Goal: Task Accomplishment & Management: Use online tool/utility

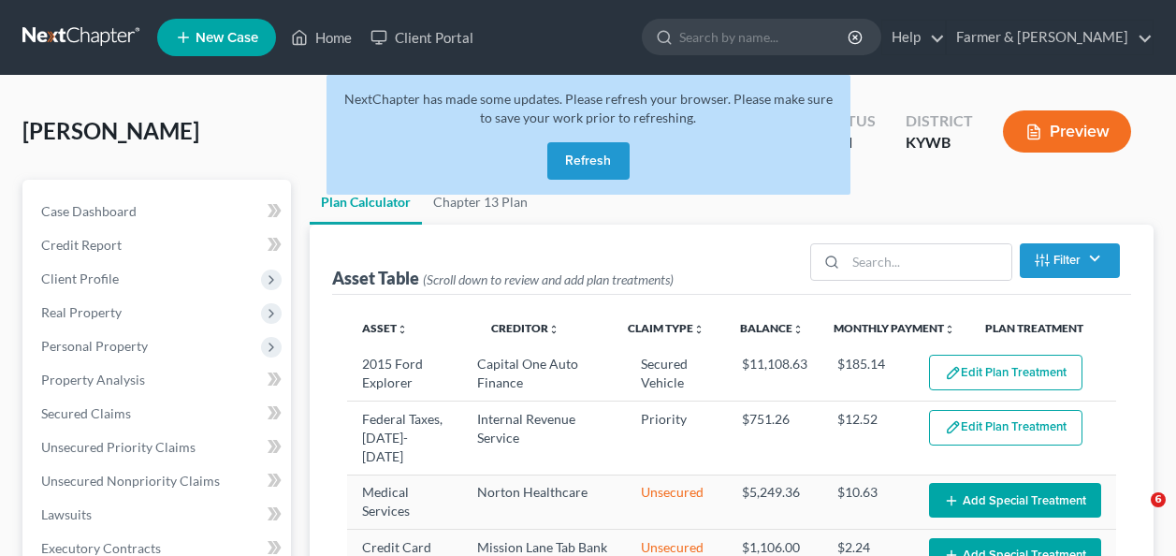
select select "59"
click at [324, 30] on link "Home" at bounding box center [322, 38] width 80 height 34
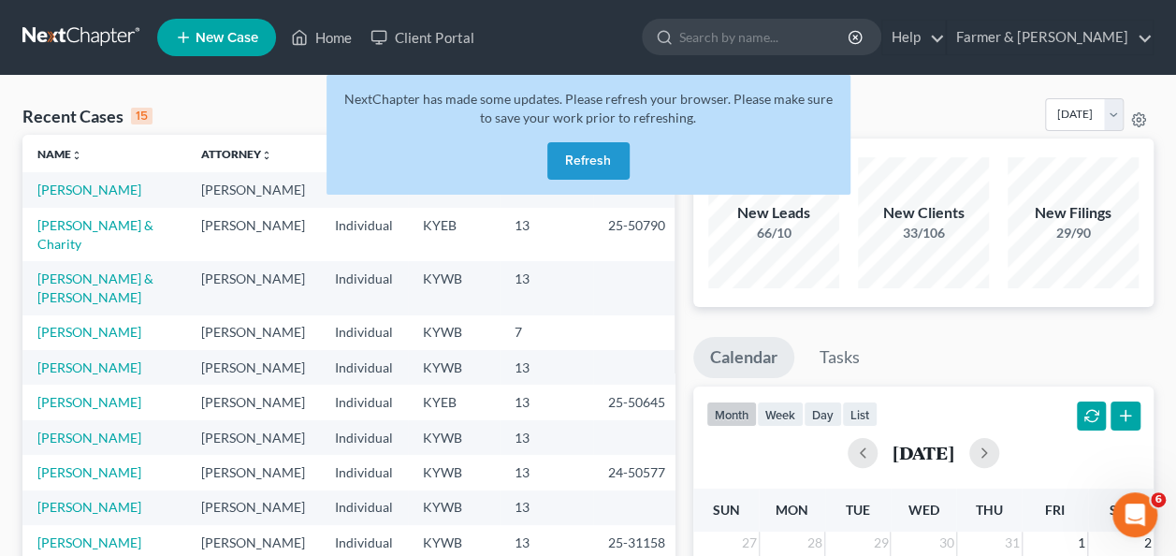
click at [581, 161] on button "Refresh" at bounding box center [588, 160] width 82 height 37
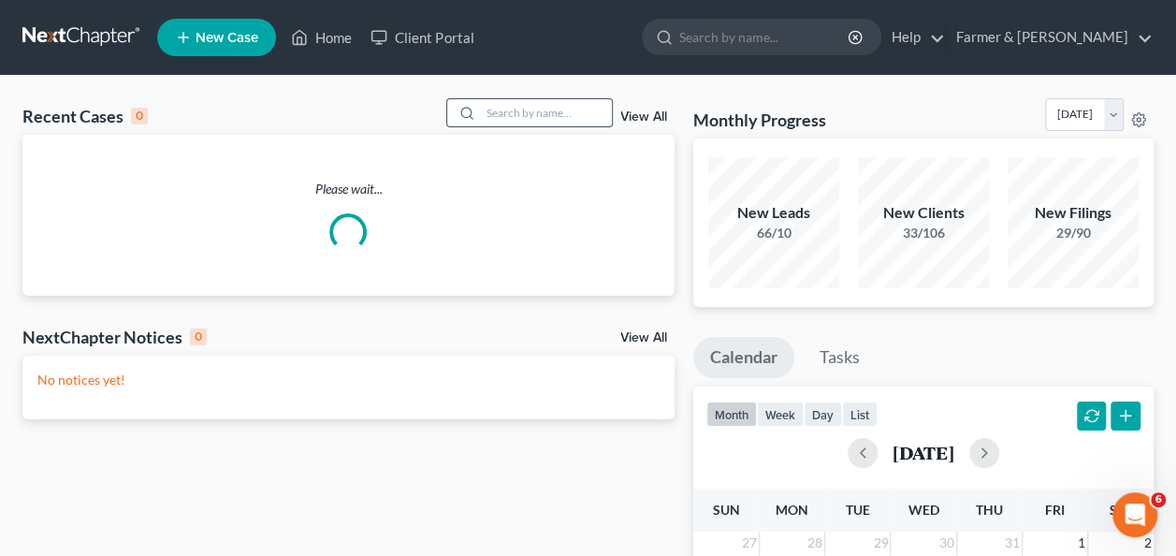
click at [537, 119] on input "search" at bounding box center [546, 112] width 131 height 27
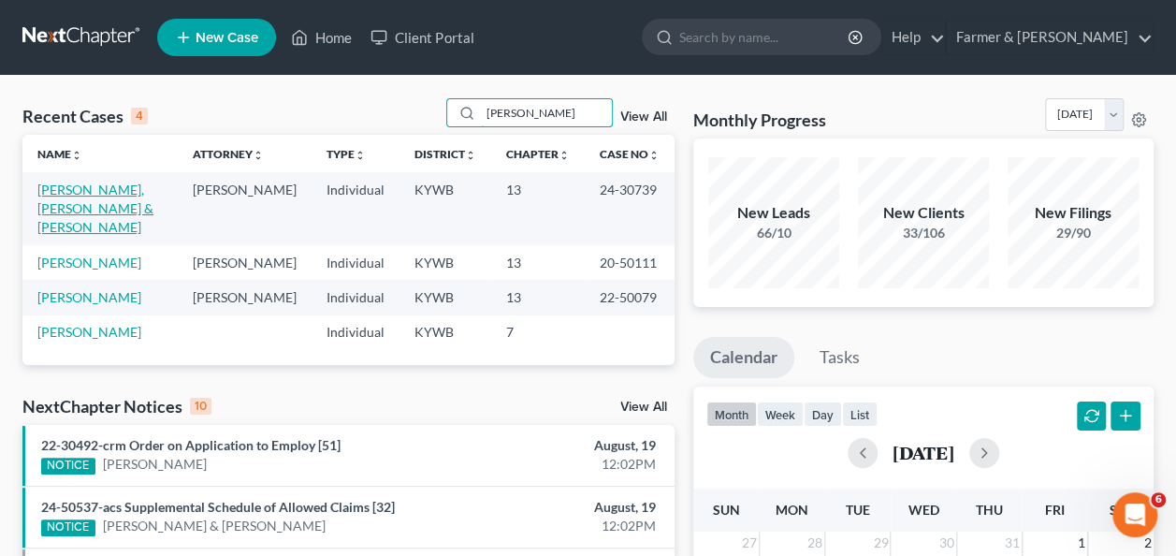
type input "[PERSON_NAME]"
click at [97, 189] on link "[PERSON_NAME], [PERSON_NAME] & [PERSON_NAME]" at bounding box center [95, 208] width 116 height 53
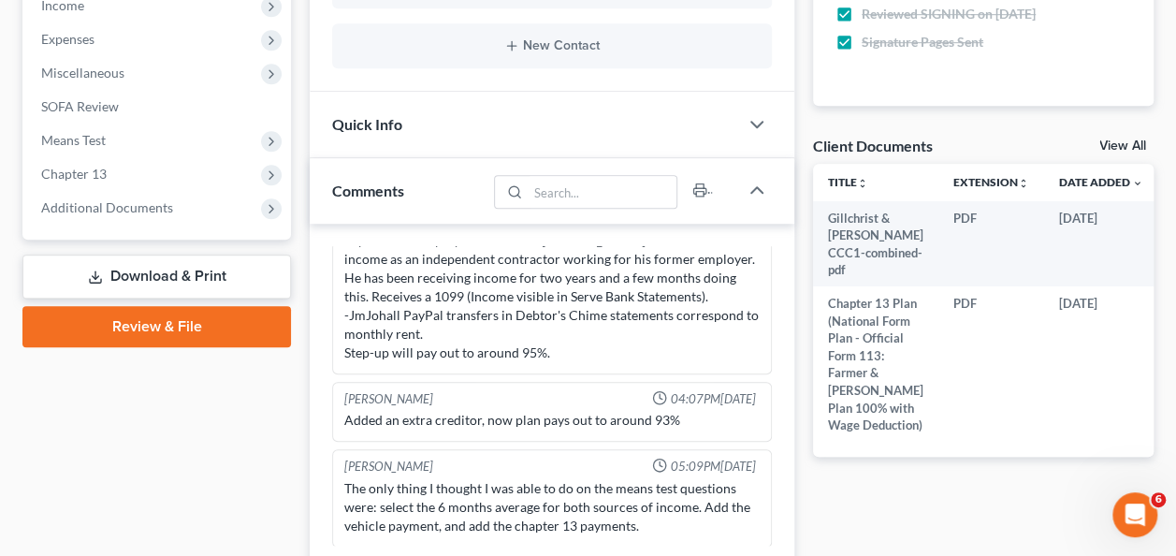
scroll to position [609, 0]
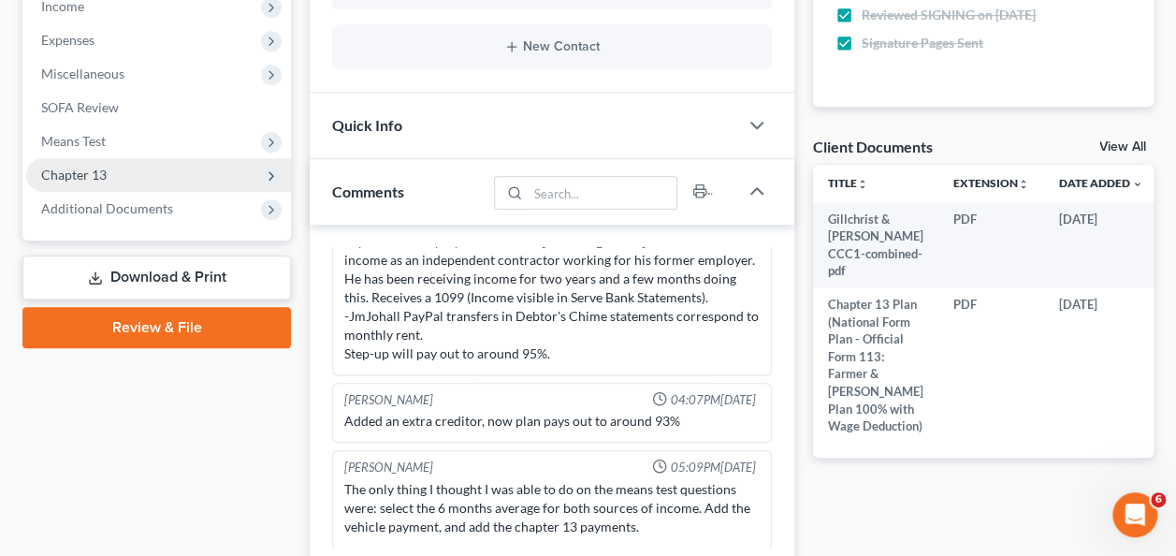
click at [124, 179] on span "Chapter 13" at bounding box center [158, 175] width 265 height 34
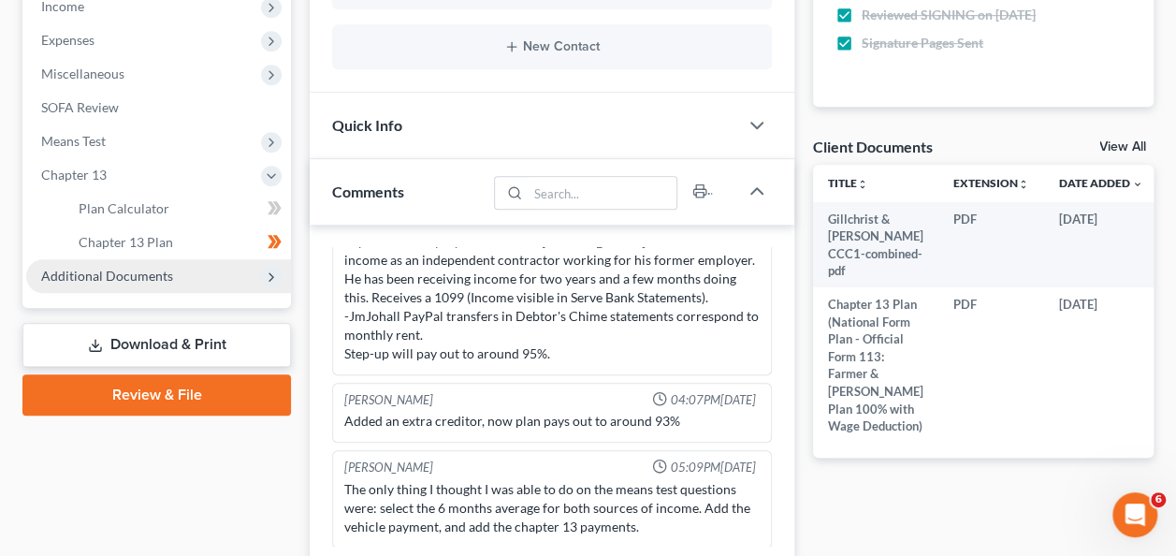
click at [161, 277] on span "Additional Documents" at bounding box center [107, 276] width 132 height 16
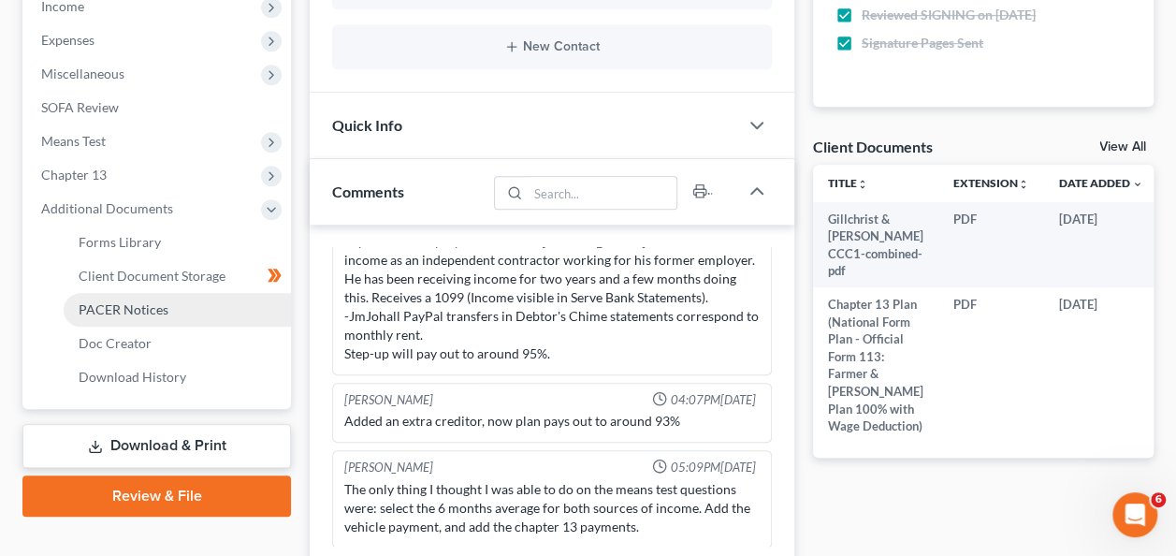
click at [183, 309] on link "PACER Notices" at bounding box center [177, 310] width 227 height 34
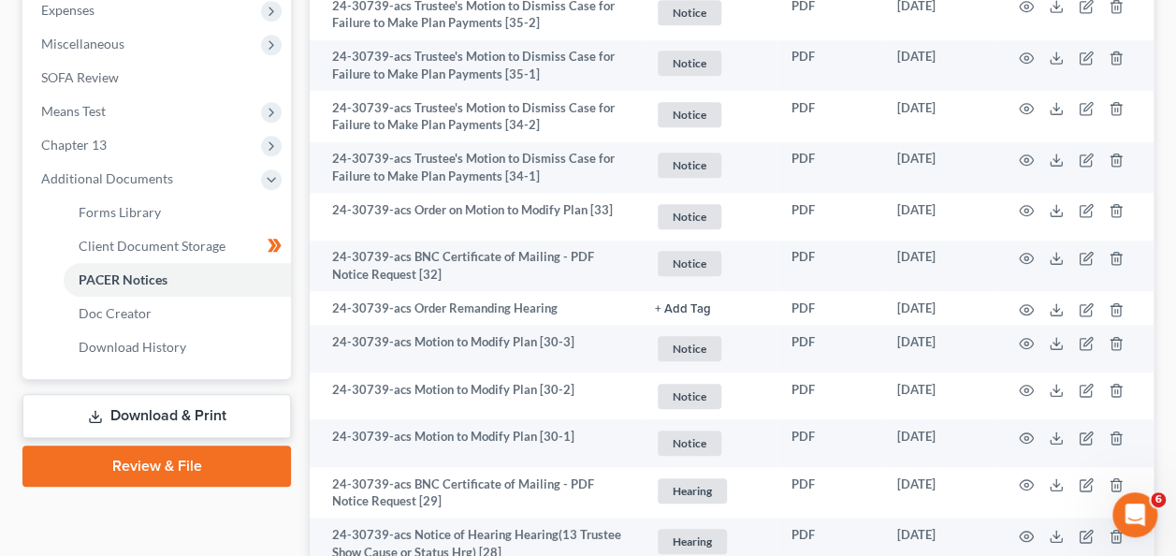
scroll to position [637, 0]
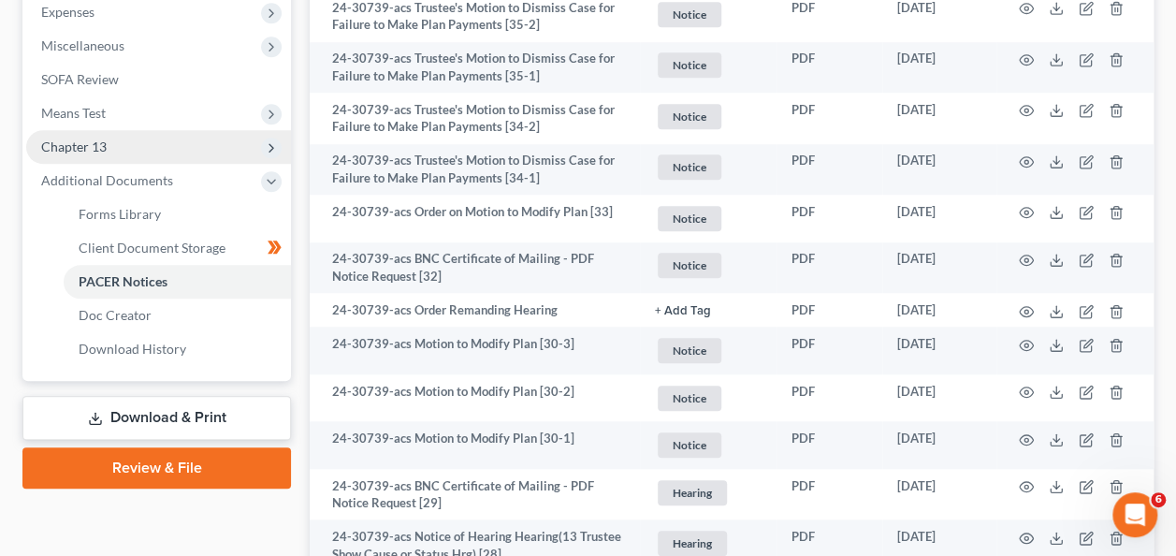
click at [114, 147] on span "Chapter 13" at bounding box center [158, 147] width 265 height 34
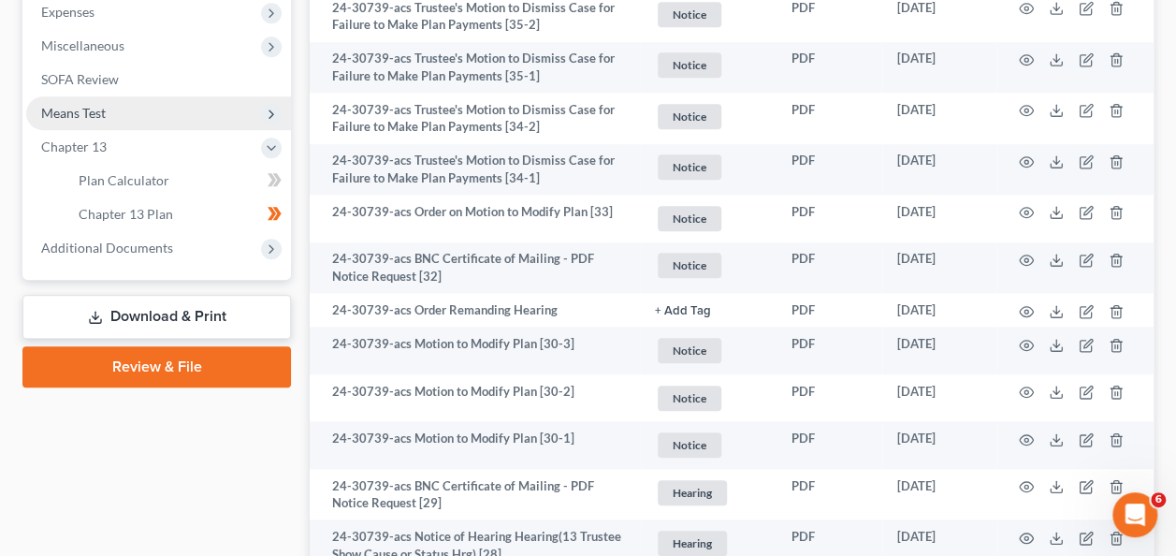
click at [102, 106] on span "Means Test" at bounding box center [73, 113] width 65 height 16
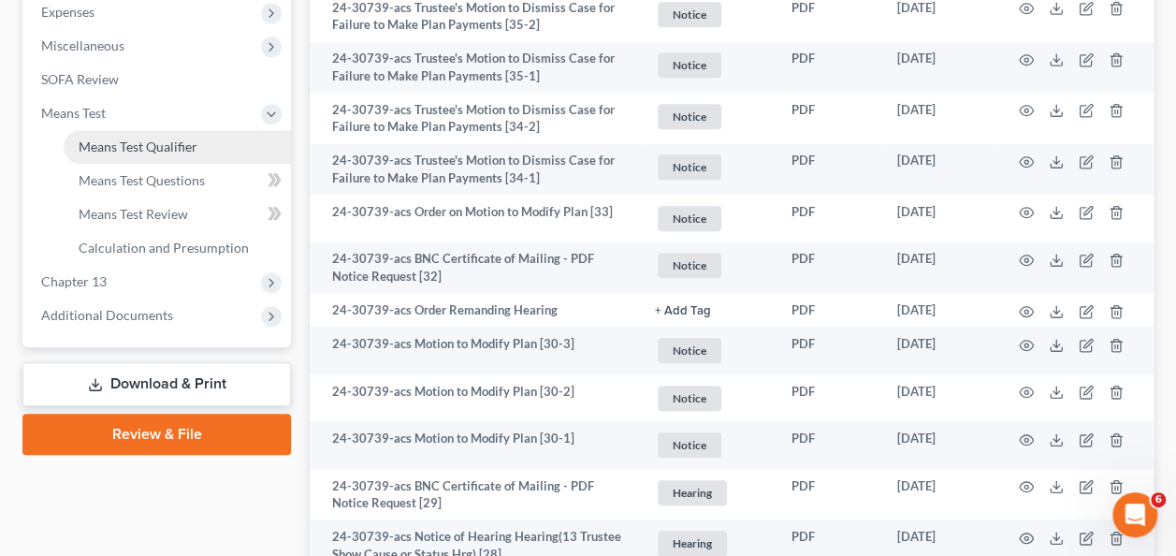
click at [130, 155] on link "Means Test Qualifier" at bounding box center [177, 147] width 227 height 34
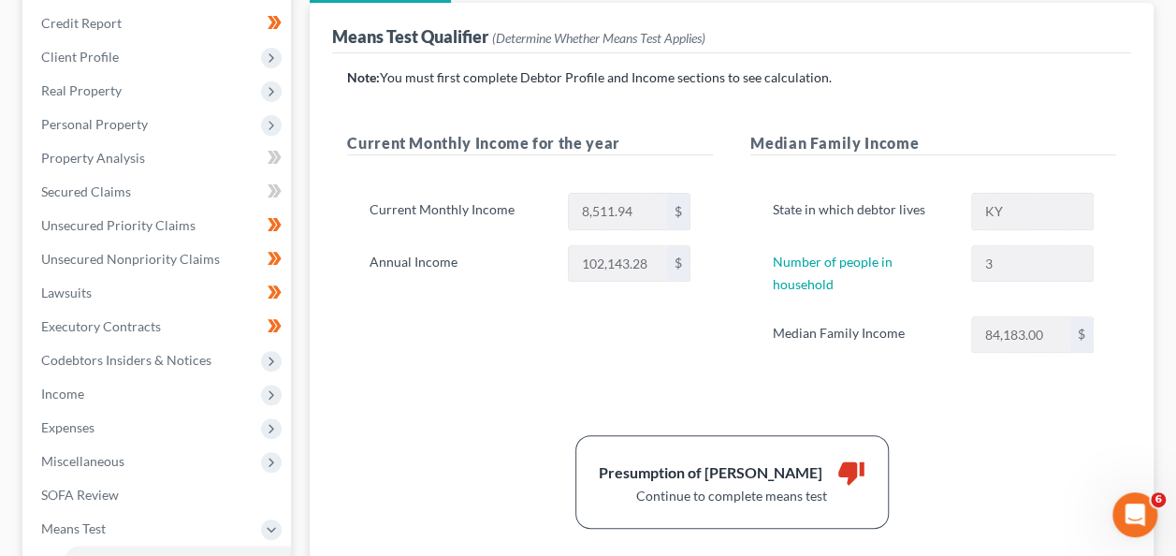
scroll to position [221, 0]
click at [155, 151] on link "Property Analysis" at bounding box center [158, 159] width 265 height 34
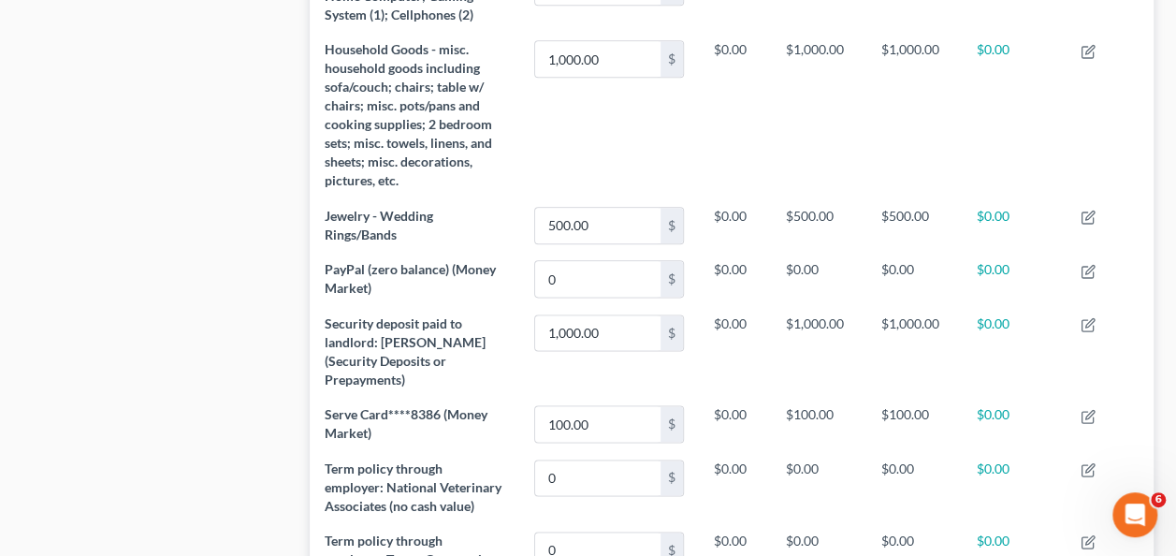
scroll to position [630, 0]
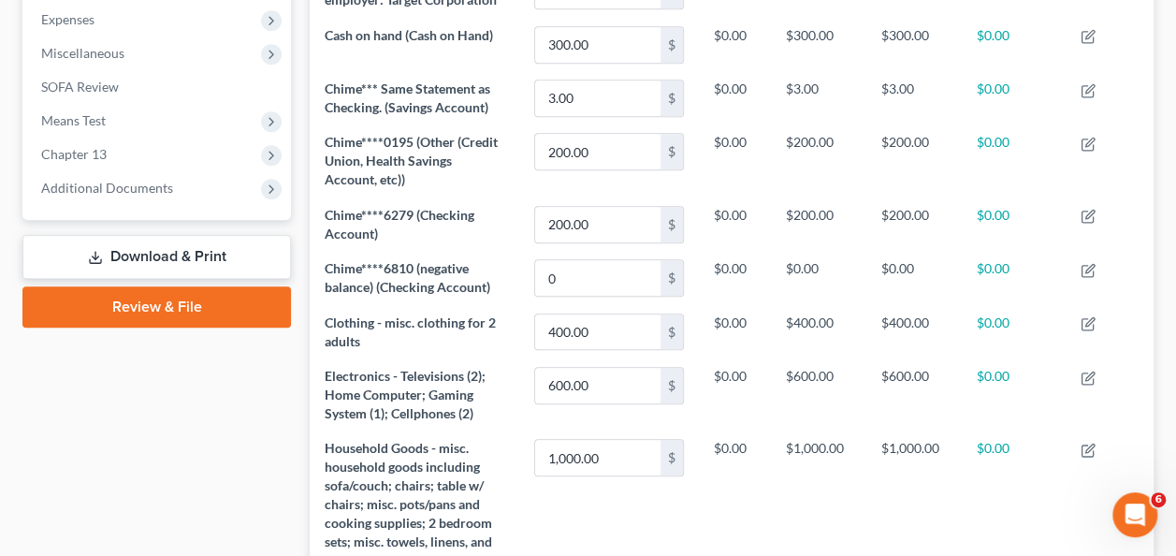
drag, startPoint x: 300, startPoint y: 165, endPoint x: 296, endPoint y: 41, distance: 123.6
click at [296, 41] on div "Case Dashboard Payments Invoices Payments Payments Credit Report Client Profile" at bounding box center [156, 355] width 287 height 1610
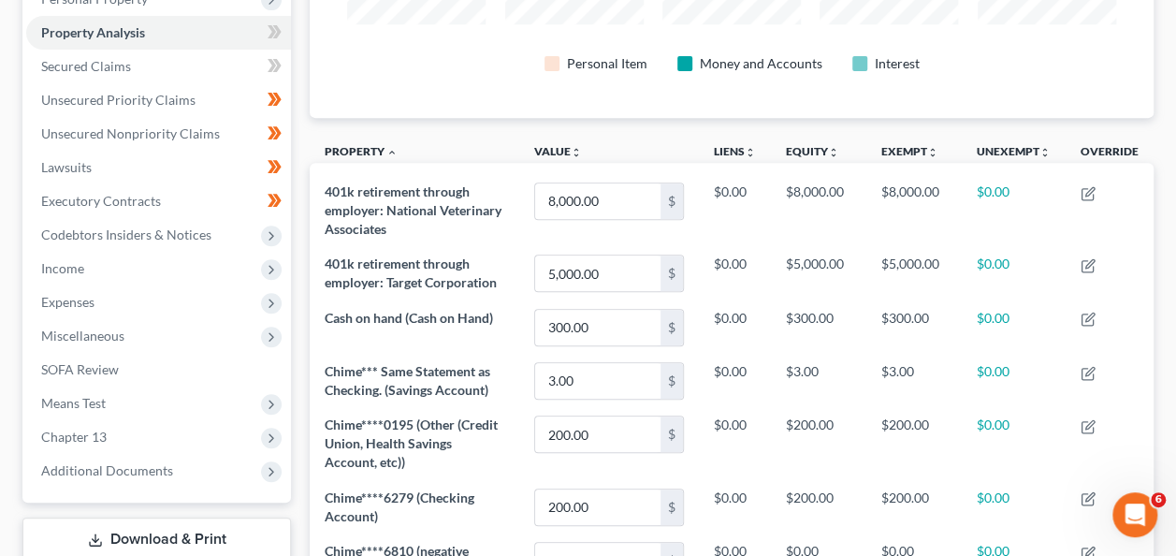
scroll to position [345, 0]
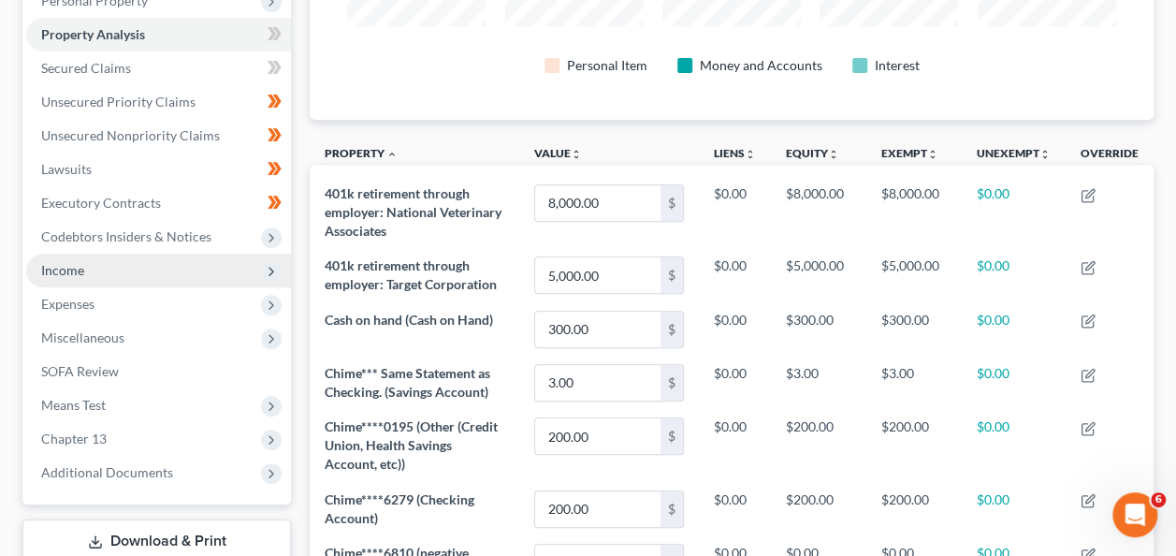
click at [110, 277] on span "Income" at bounding box center [158, 271] width 265 height 34
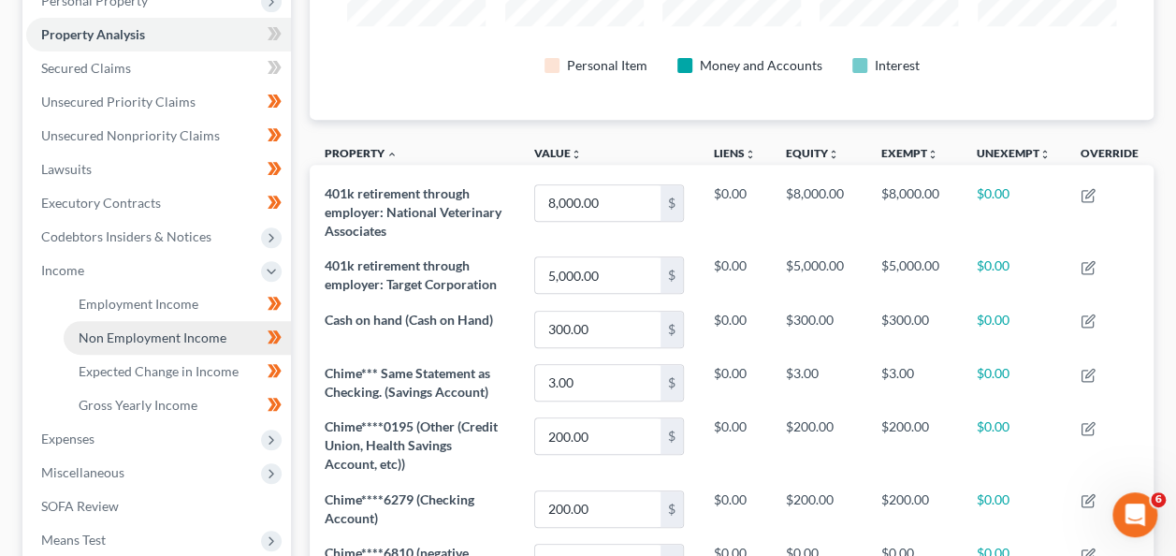
click at [126, 321] on link "Non Employment Income" at bounding box center [177, 338] width 227 height 34
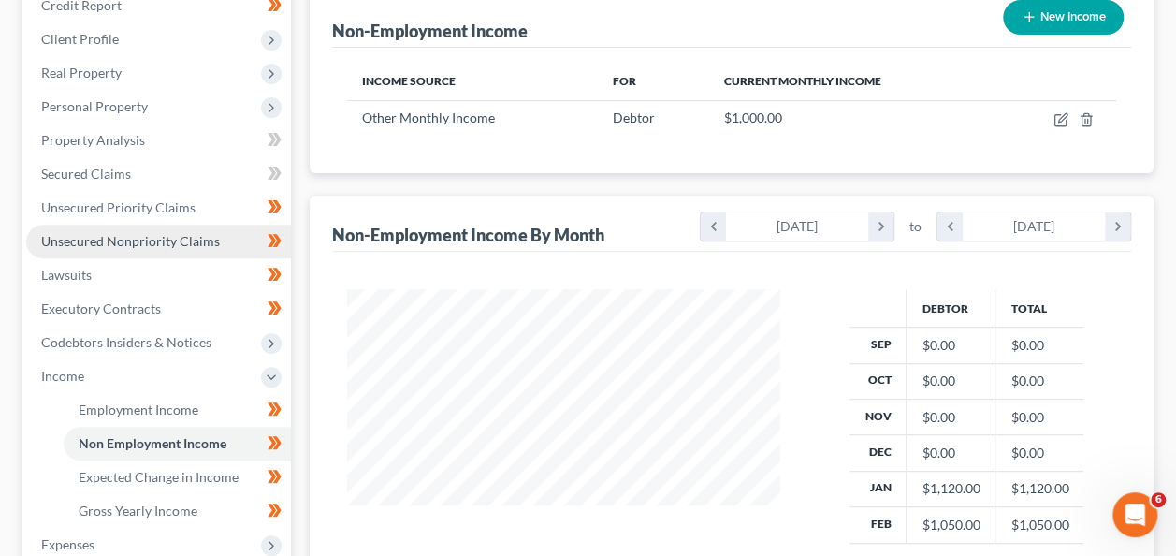
scroll to position [324, 0]
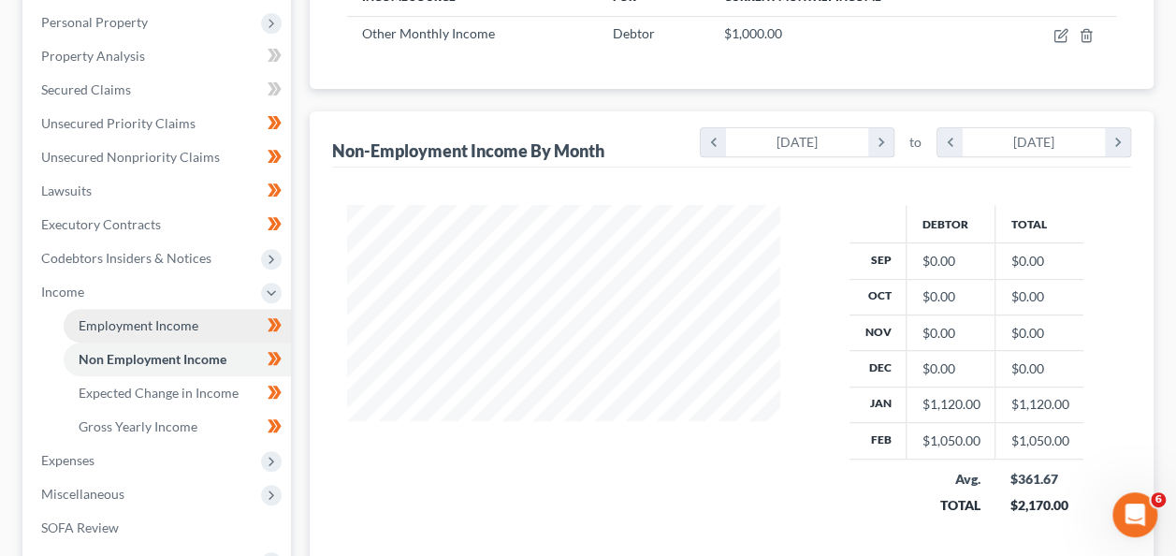
click at [154, 327] on span "Employment Income" at bounding box center [139, 325] width 120 height 16
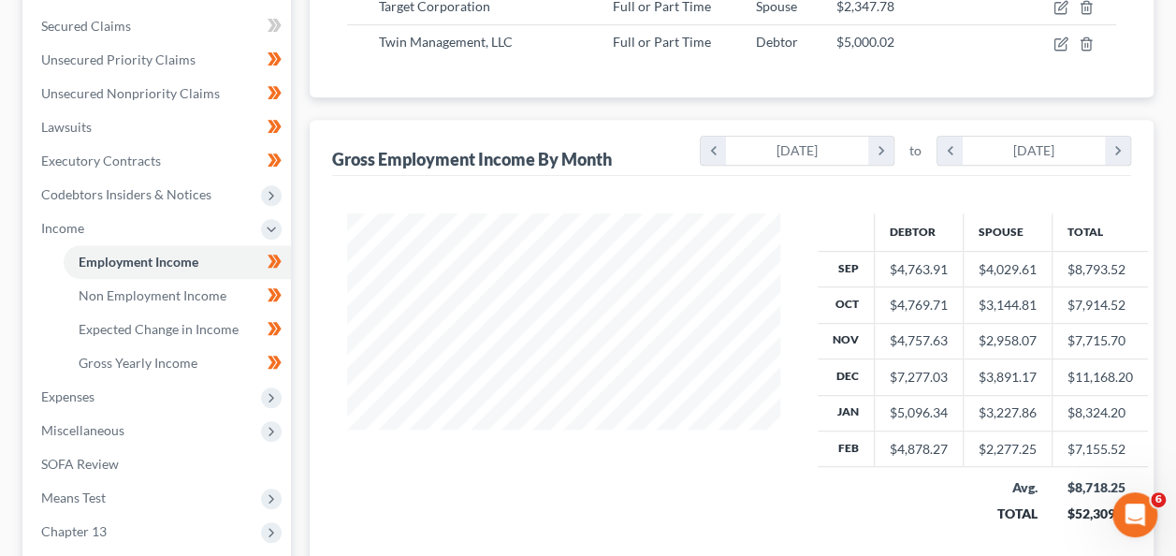
scroll to position [604, 0]
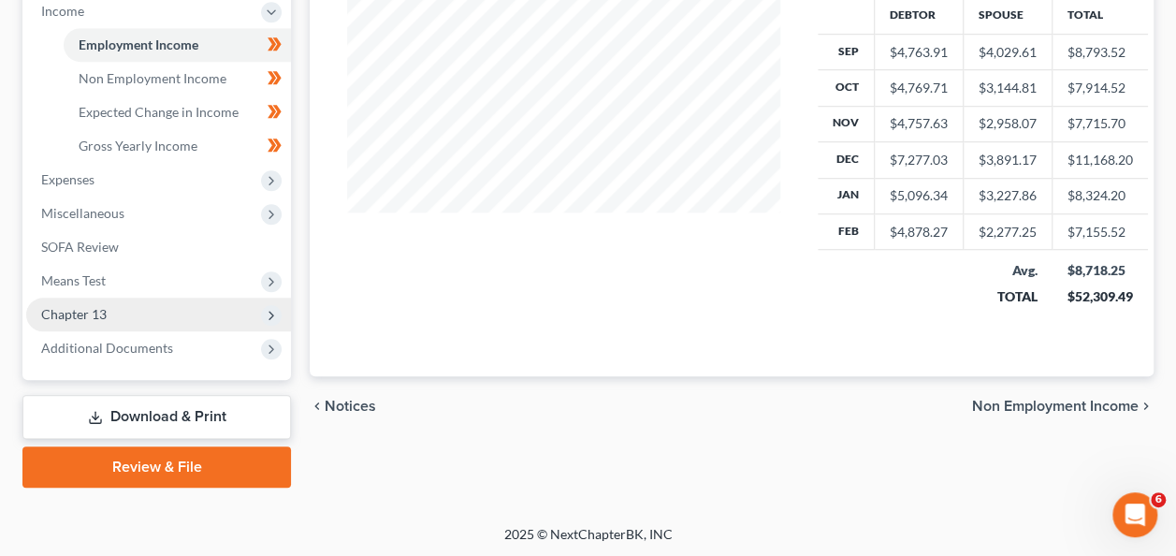
click at [91, 301] on span "Chapter 13" at bounding box center [158, 315] width 265 height 34
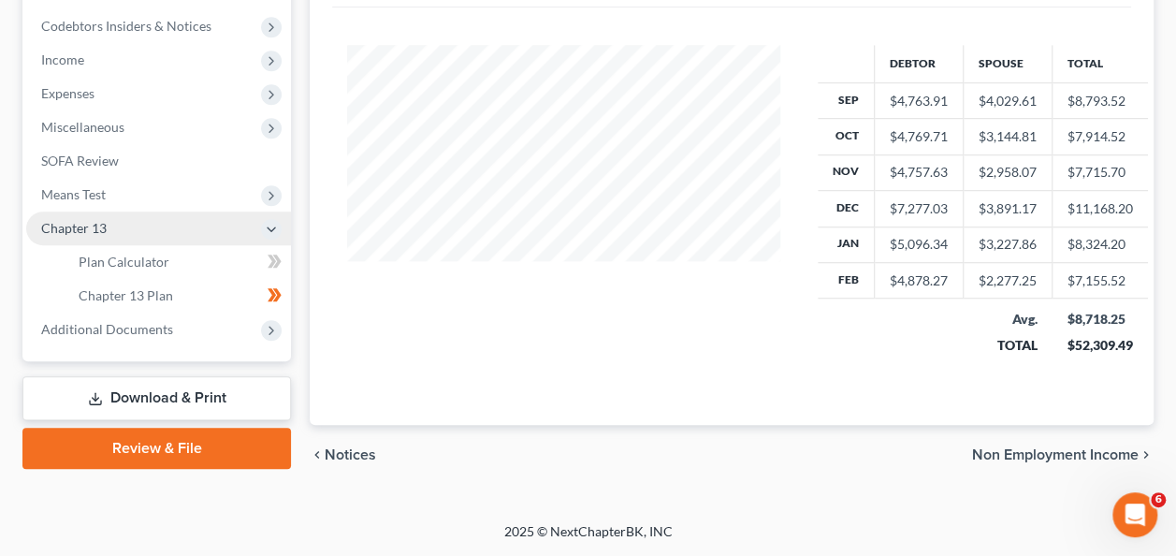
scroll to position [551, 0]
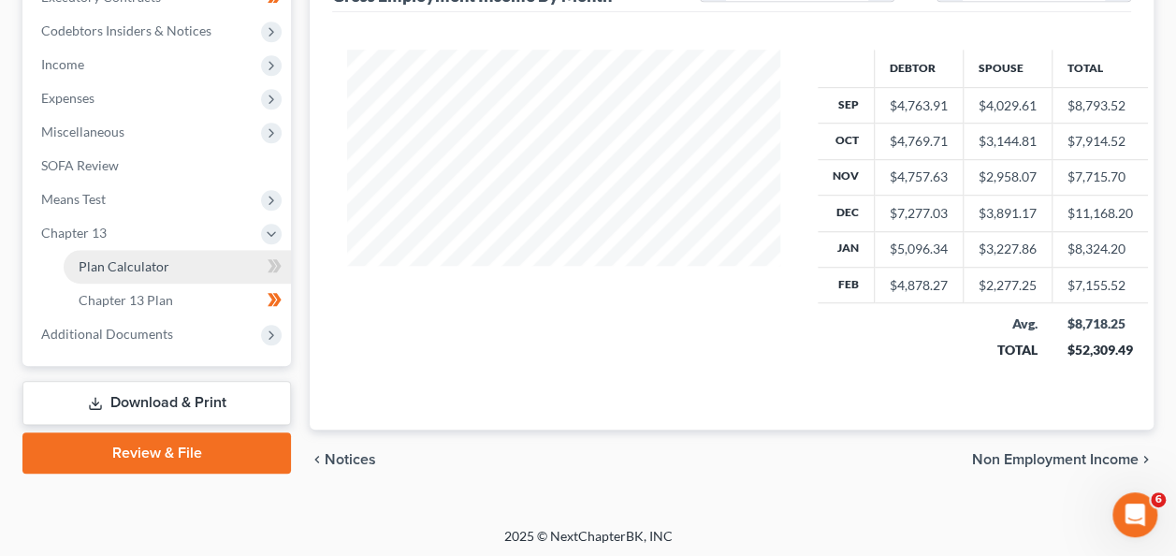
click at [157, 270] on span "Plan Calculator" at bounding box center [124, 266] width 91 height 16
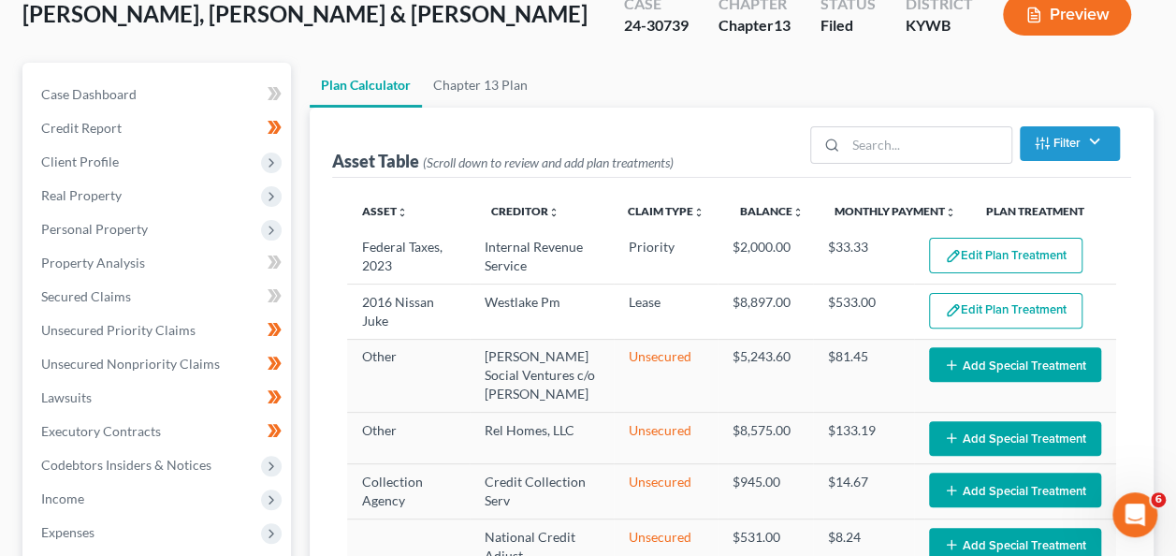
select select "59"
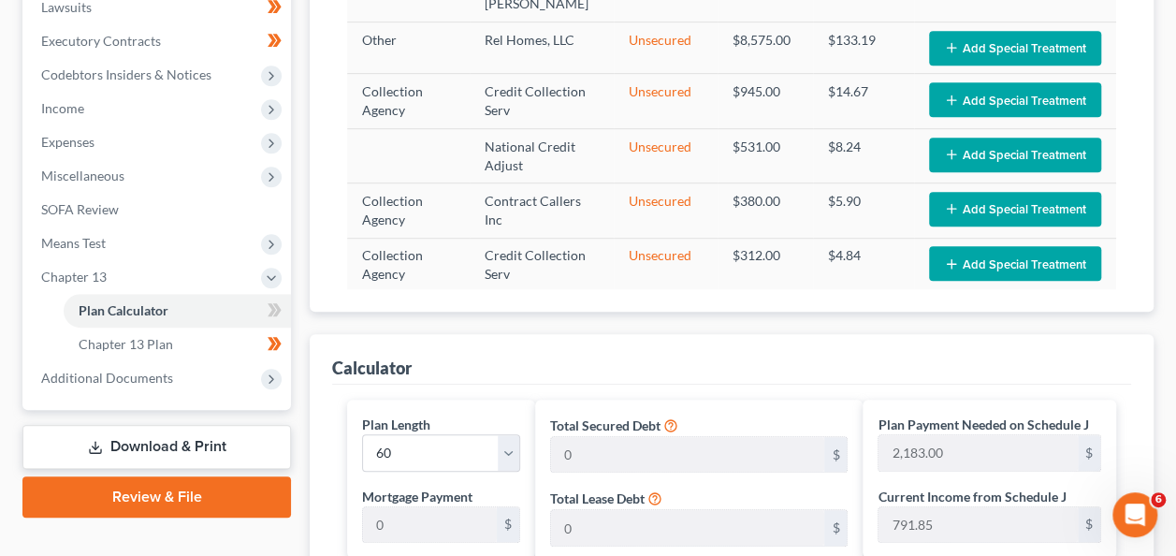
scroll to position [508, 0]
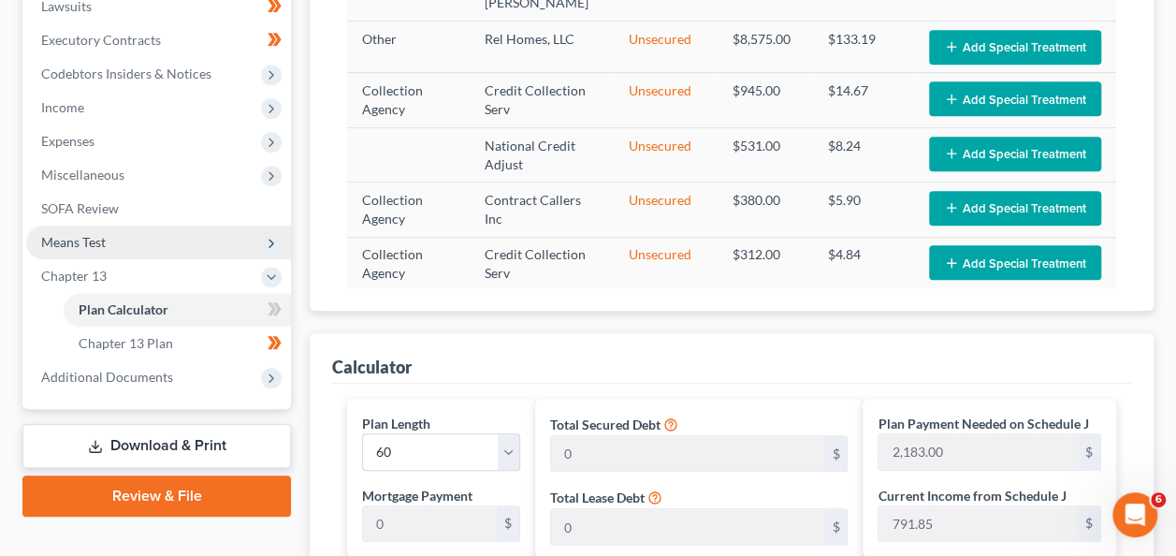
click at [99, 240] on span "Means Test" at bounding box center [73, 242] width 65 height 16
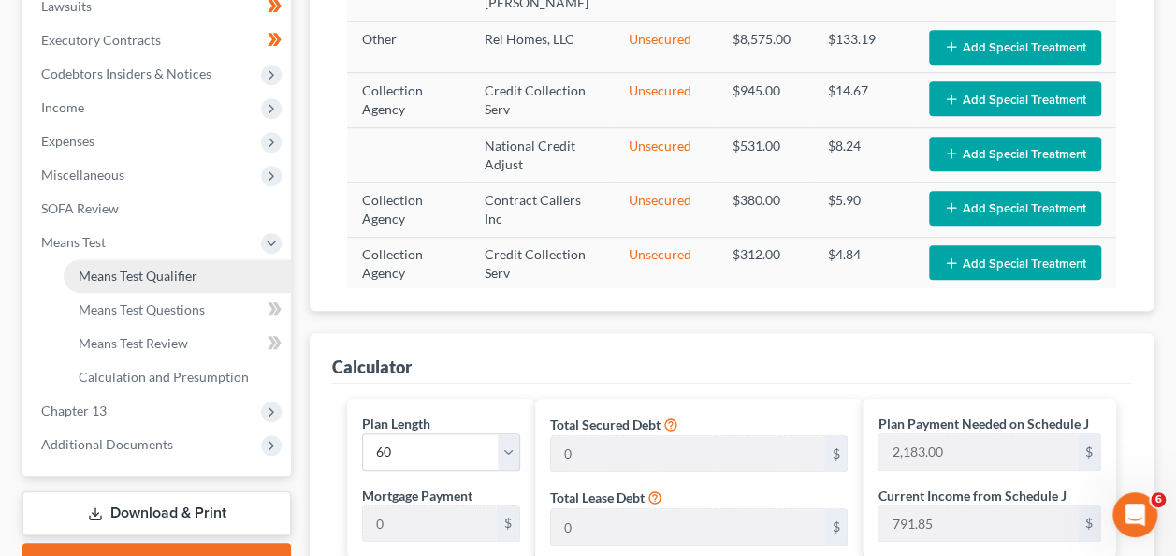
click at [133, 271] on span "Means Test Qualifier" at bounding box center [138, 276] width 119 height 16
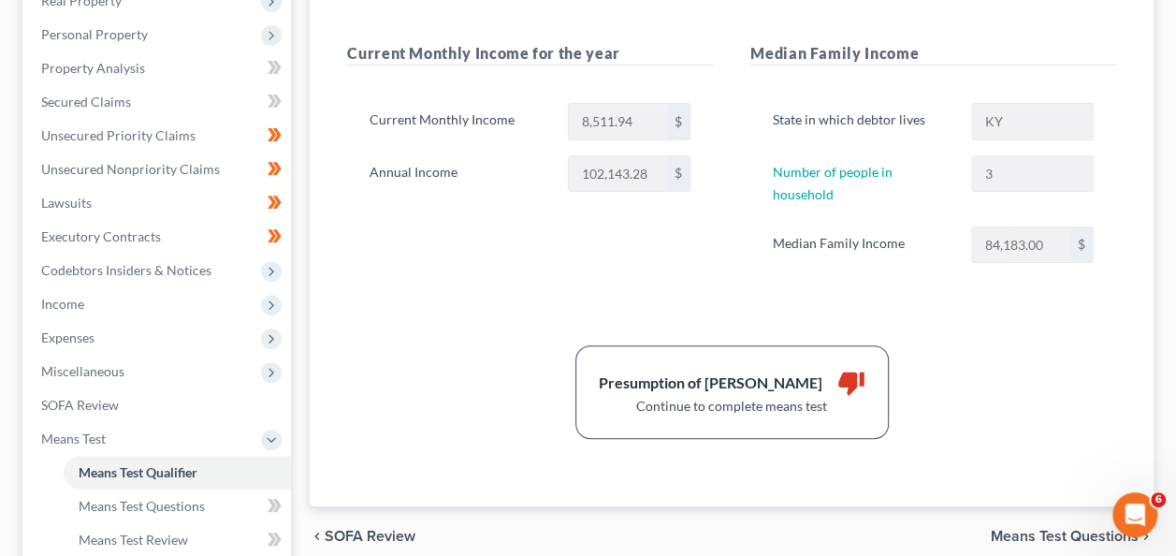
scroll to position [313, 0]
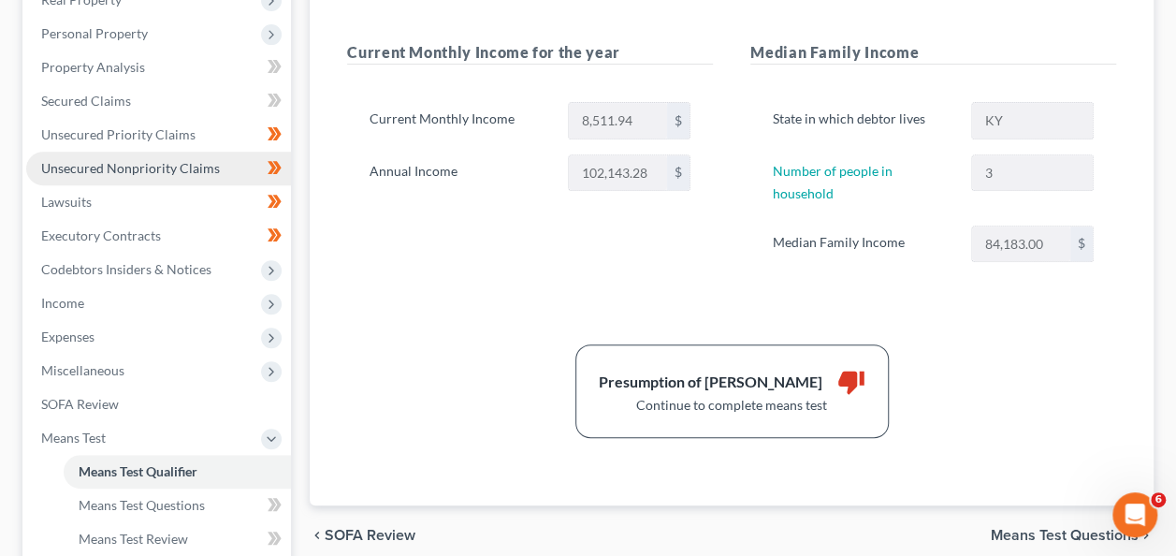
click at [145, 164] on span "Unsecured Nonpriority Claims" at bounding box center [130, 168] width 179 height 16
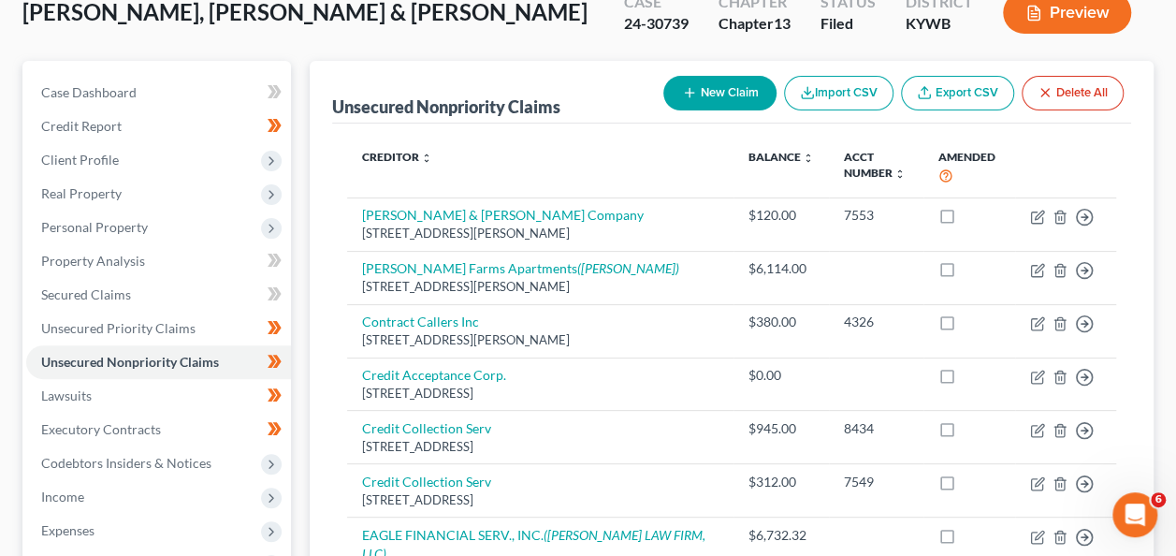
scroll to position [118, 0]
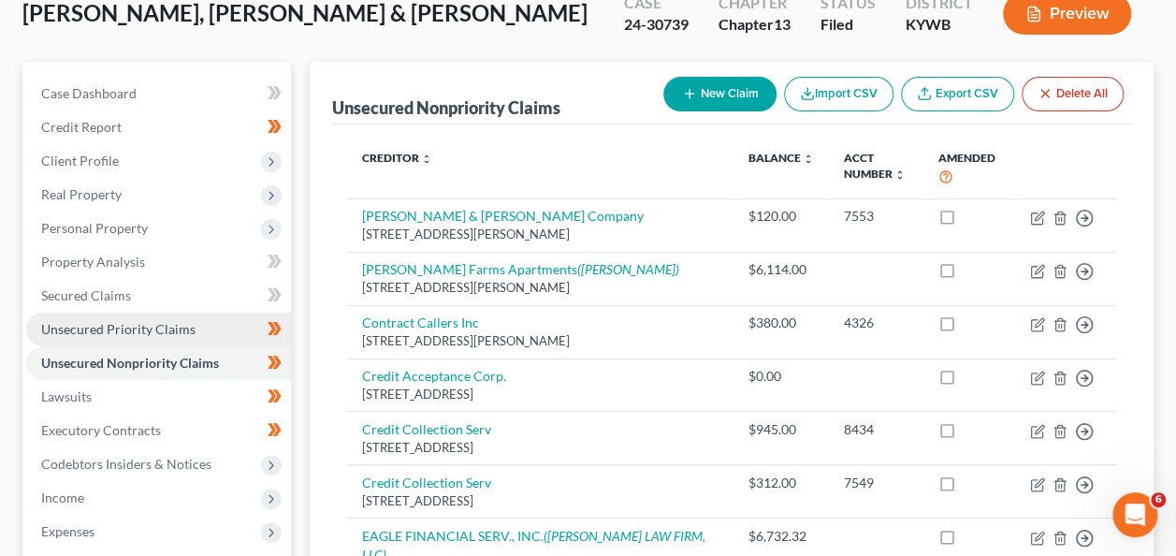
click at [89, 335] on span "Unsecured Priority Claims" at bounding box center [118, 329] width 154 height 16
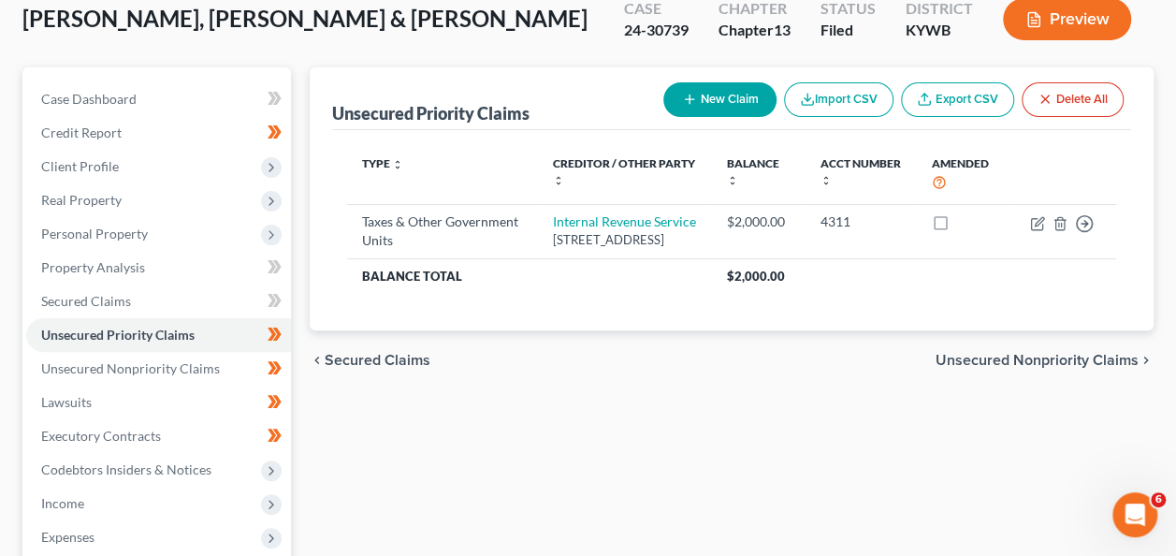
scroll to position [113, 0]
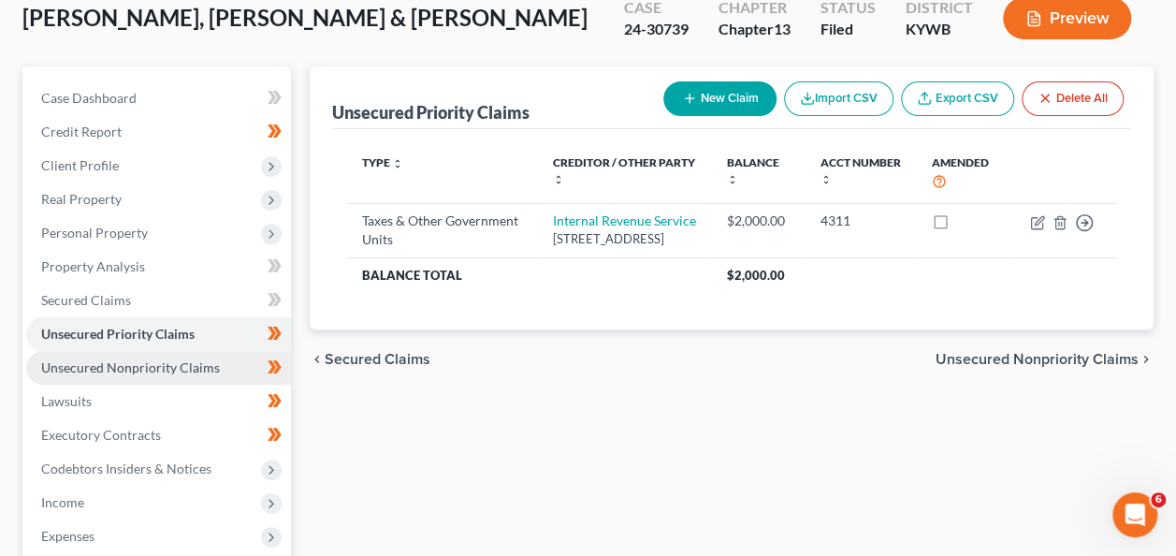
click at [181, 356] on link "Unsecured Nonpriority Claims" at bounding box center [158, 368] width 265 height 34
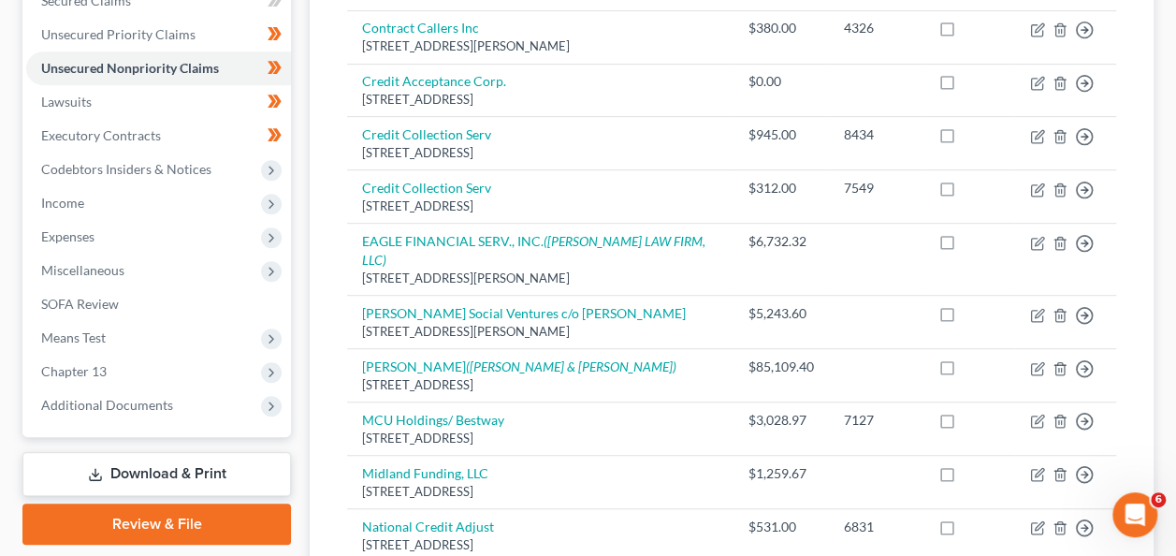
scroll to position [413, 0]
